Goal: Understand process/instructions

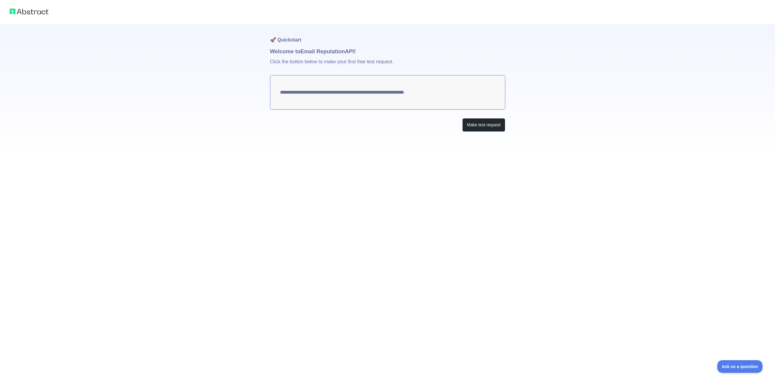
click at [372, 88] on textarea "**********" at bounding box center [387, 92] width 235 height 35
click at [367, 93] on textarea "**********" at bounding box center [387, 92] width 235 height 35
click at [431, 90] on textarea "**********" at bounding box center [387, 92] width 235 height 35
click at [483, 127] on button "Make test request" at bounding box center [483, 125] width 43 height 14
